Goal: Task Accomplishment & Management: Use online tool/utility

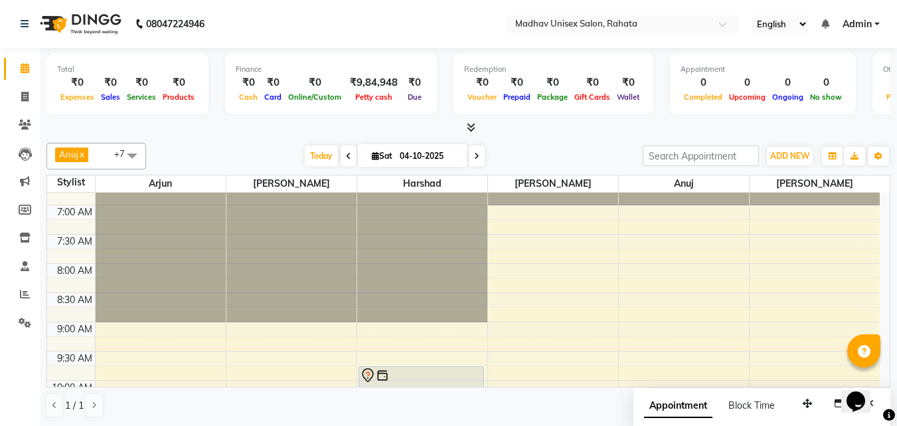
scroll to position [45, 0]
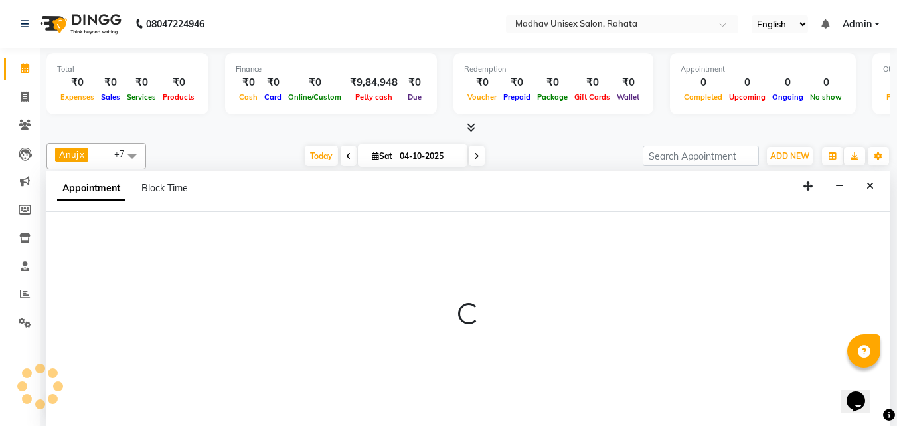
scroll to position [1, 0]
select select "36945"
select select "495"
select select "tentative"
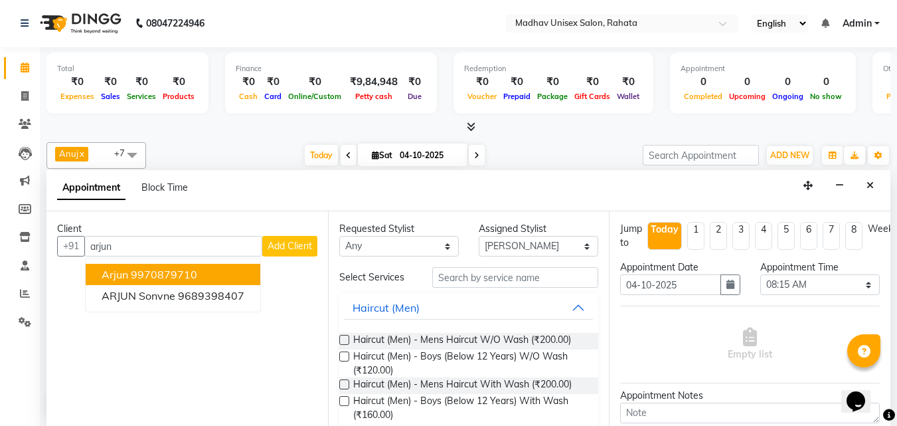
click at [238, 266] on button "Arjun 9970879710" at bounding box center [173, 274] width 175 height 21
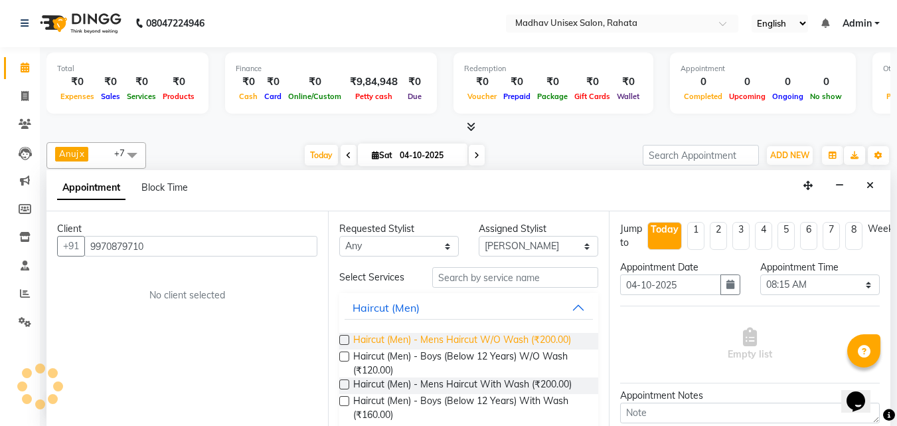
type input "9970879710"
click at [416, 335] on span "Haircut (Men) - Mens Haircut W/O Wash (₹200.00)" at bounding box center [462, 341] width 218 height 17
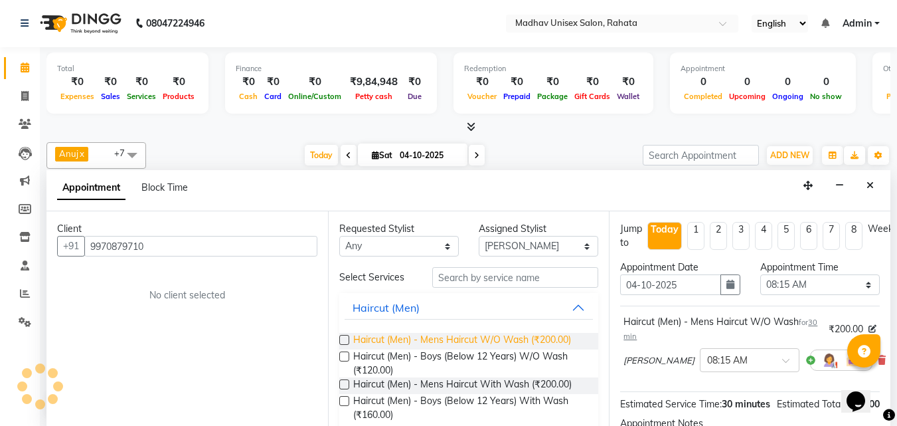
click at [416, 335] on span "Haircut (Men) - Mens Haircut W/O Wash (₹200.00)" at bounding box center [462, 341] width 218 height 17
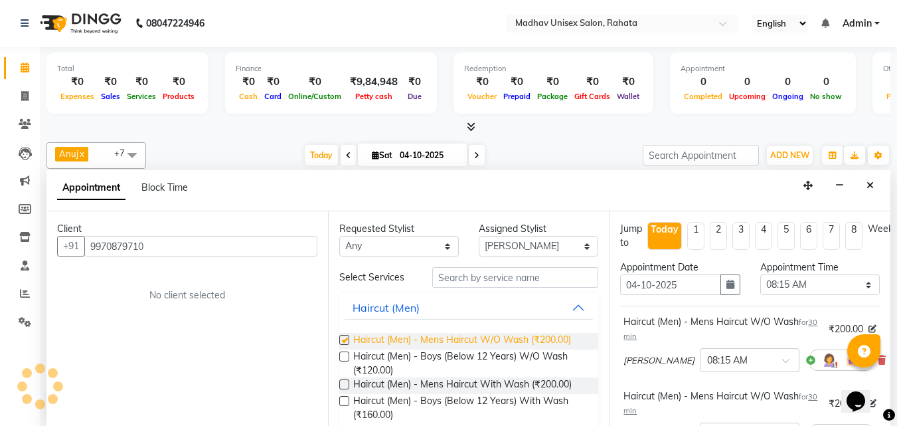
checkbox input "false"
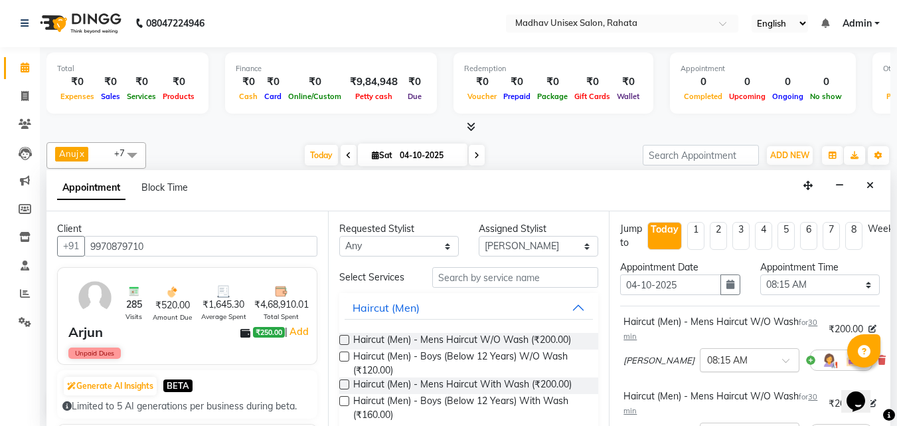
scroll to position [233, 0]
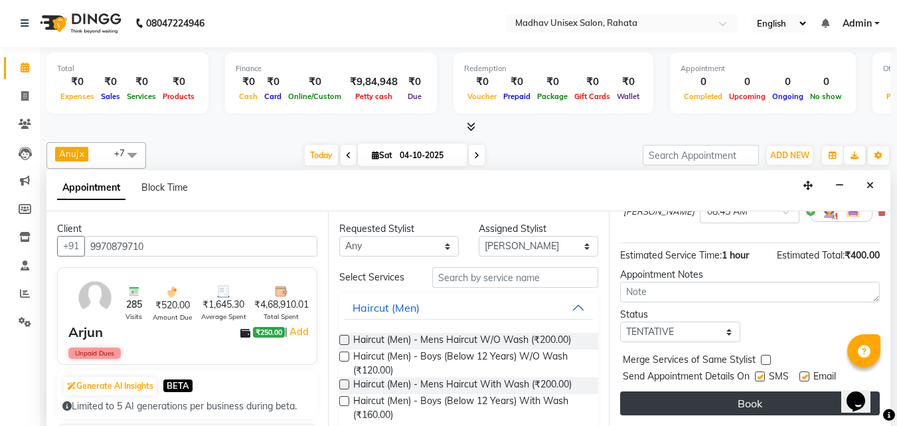
click at [691, 400] on button "Book" at bounding box center [750, 403] width 260 height 24
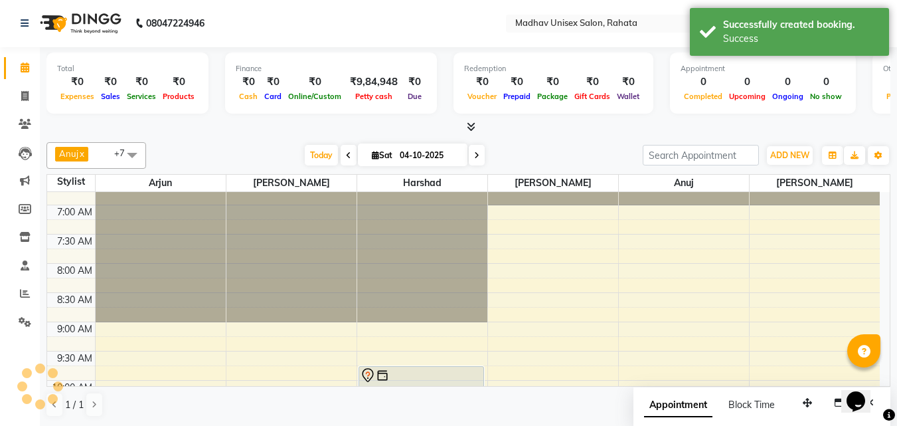
scroll to position [0, 0]
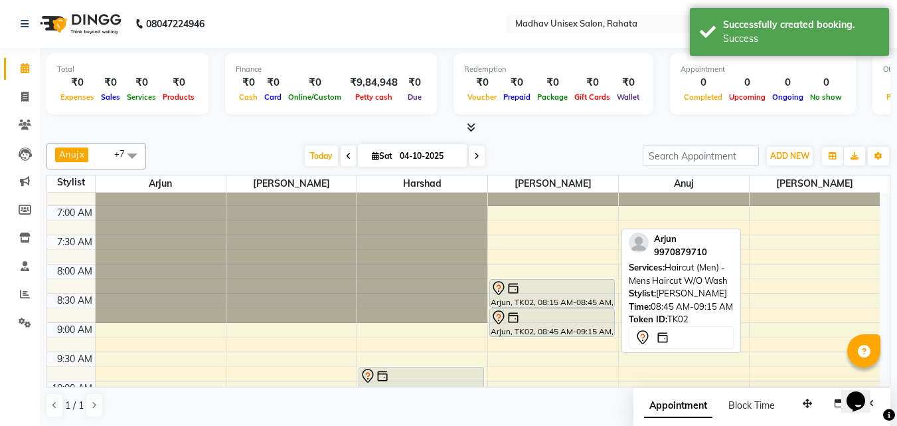
click at [605, 314] on div at bounding box center [552, 317] width 123 height 16
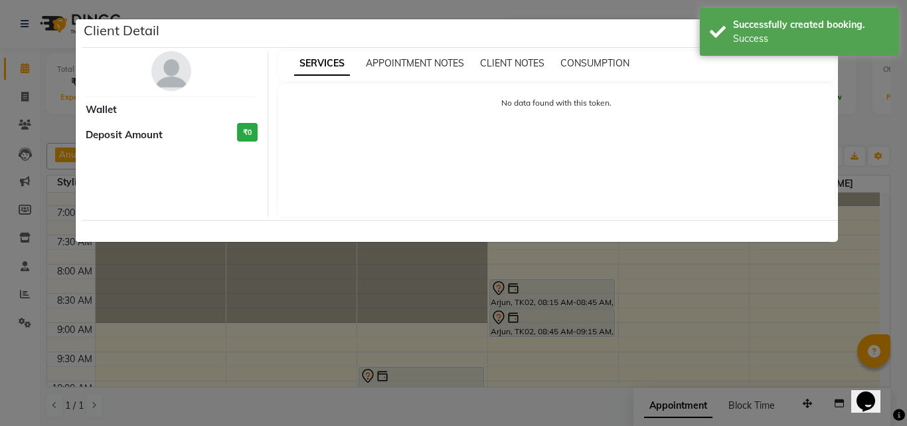
select select "7"
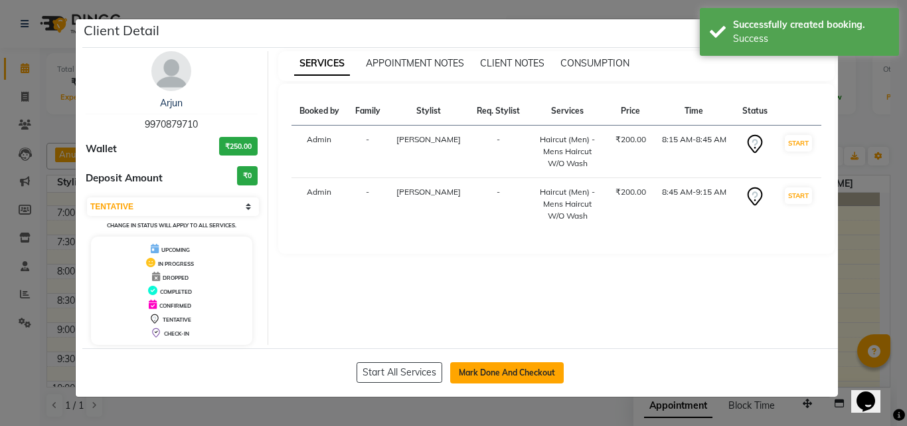
click at [507, 363] on button "Mark Done And Checkout" at bounding box center [507, 372] width 114 height 21
select select "service"
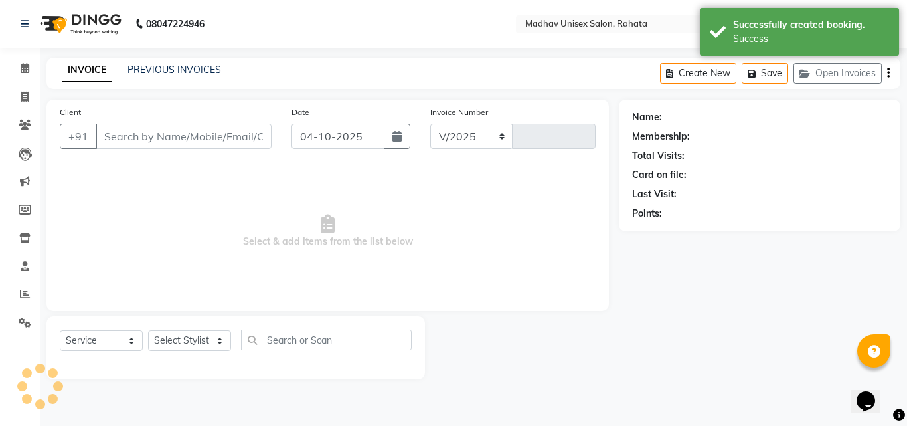
select select "870"
type input "3107"
type input "9970879710"
select select "36945"
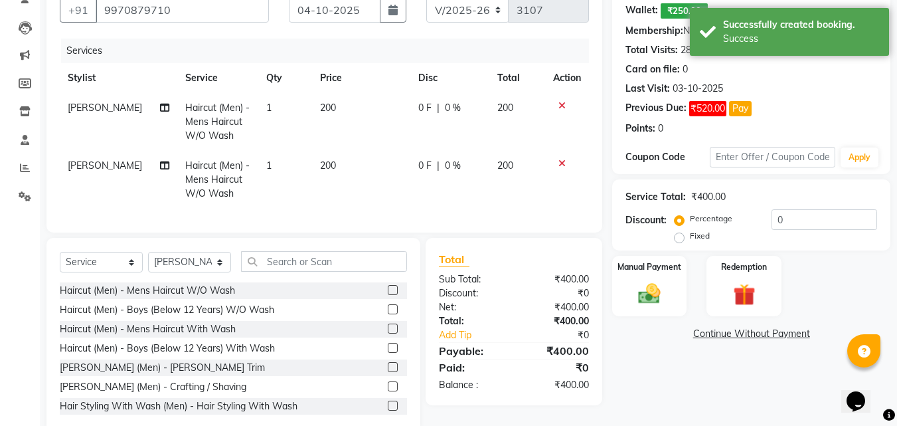
scroll to position [127, 0]
click at [642, 289] on img at bounding box center [649, 293] width 37 height 27
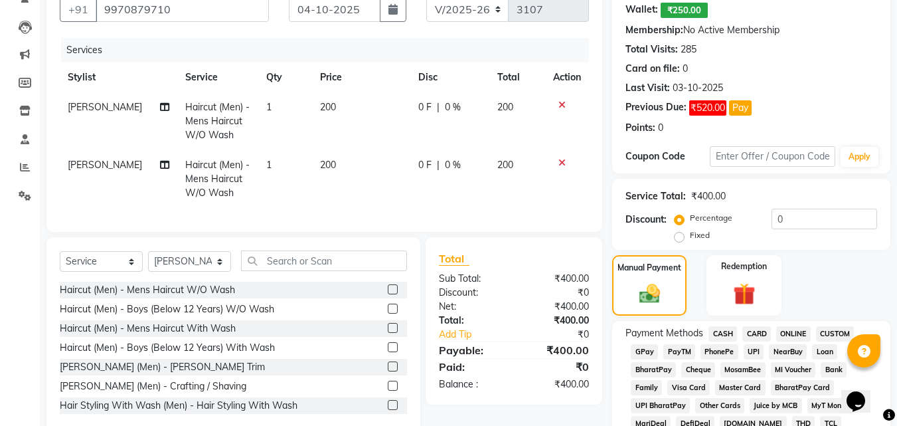
click at [794, 329] on span "ONLINE" at bounding box center [793, 333] width 35 height 15
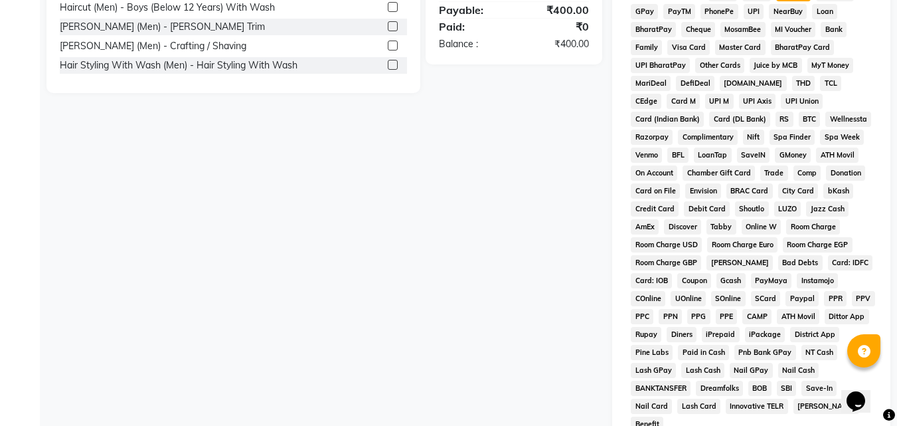
scroll to position [540, 0]
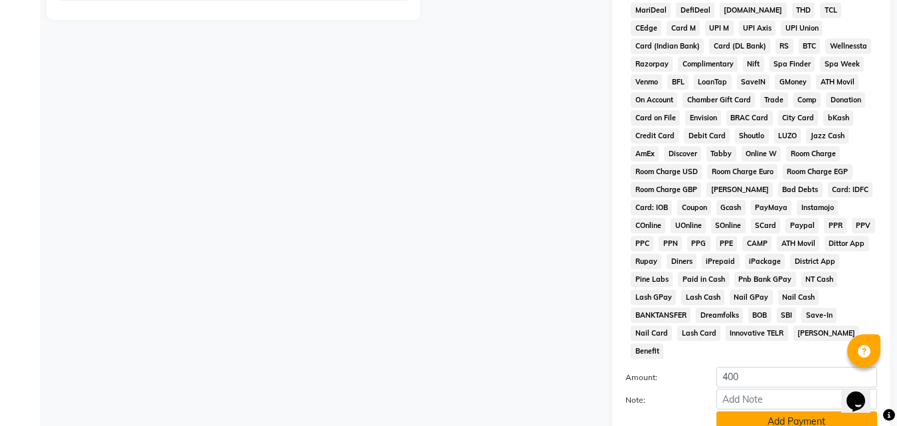
click at [792, 411] on button "Add Payment" at bounding box center [797, 421] width 161 height 21
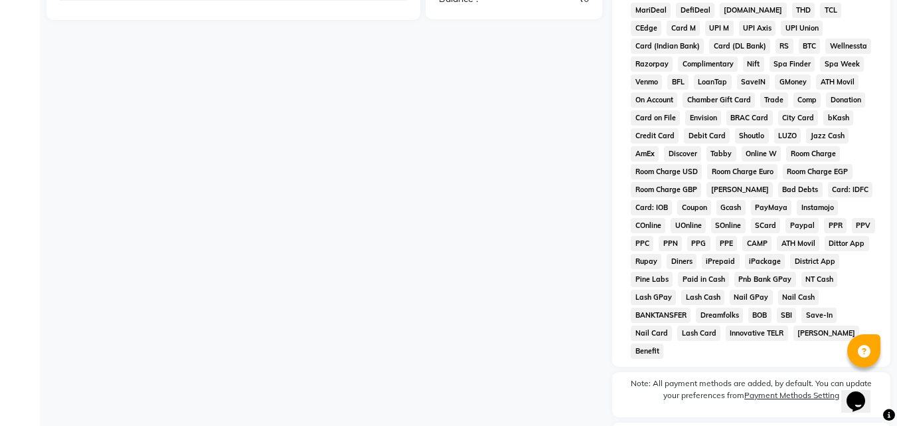
scroll to position [636, 0]
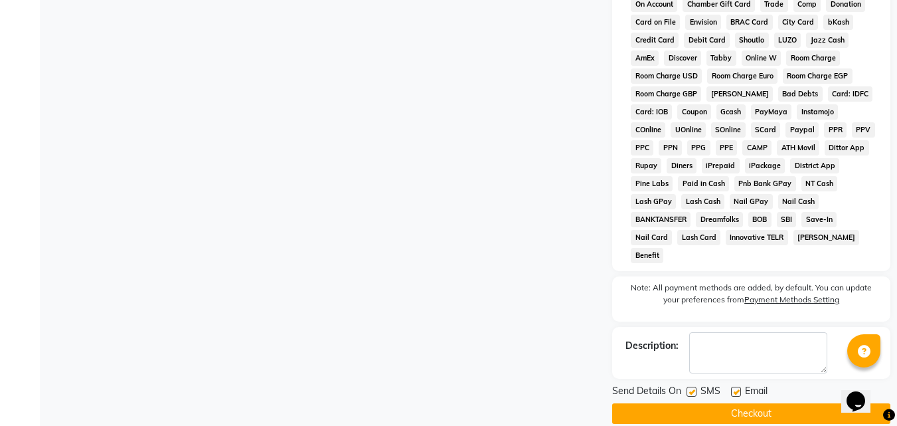
click at [760, 403] on button "Checkout" at bounding box center [751, 413] width 278 height 21
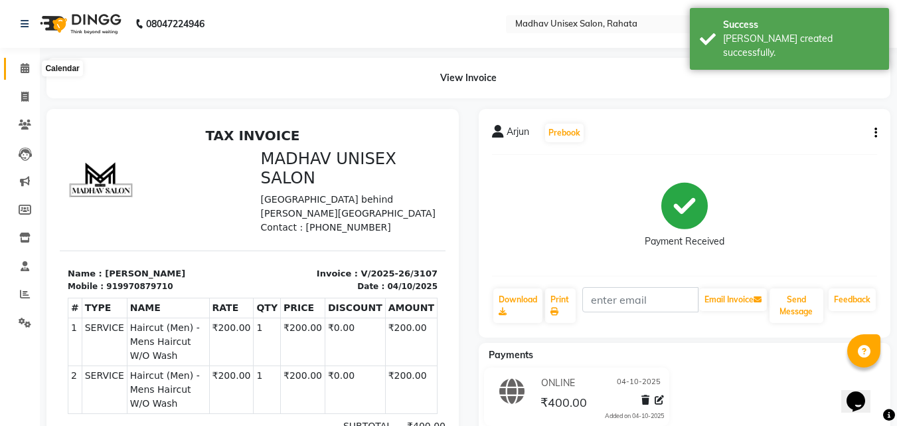
click at [21, 66] on icon at bounding box center [25, 68] width 9 height 10
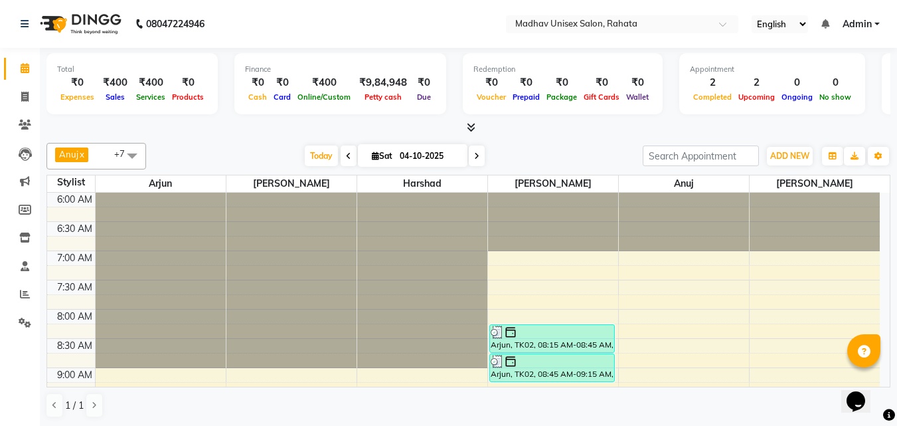
scroll to position [1, 0]
